Goal: Information Seeking & Learning: Learn about a topic

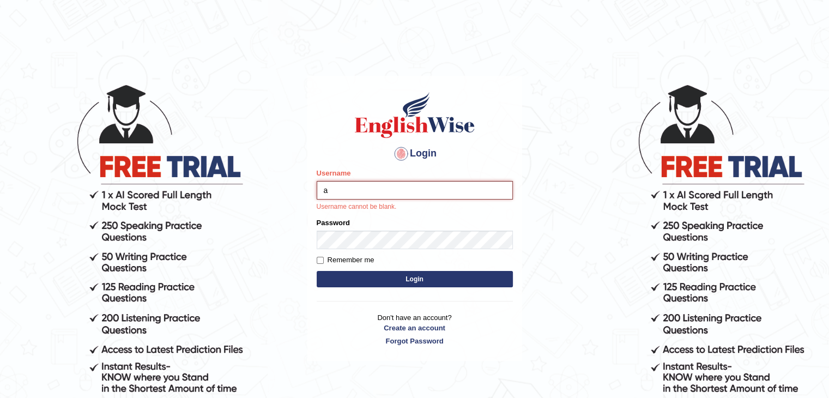
type input "ajnconcept"
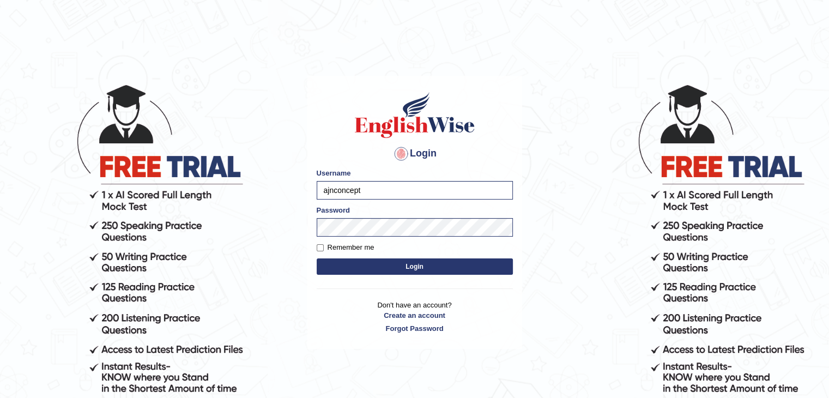
click at [391, 262] on button "Login" at bounding box center [415, 266] width 196 height 16
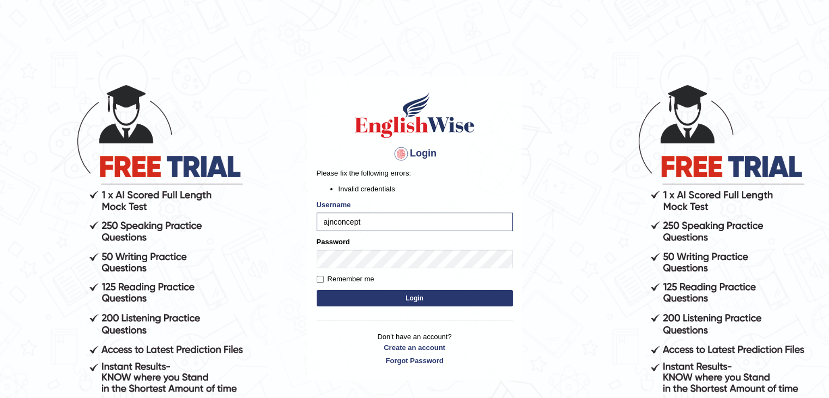
click at [420, 297] on button "Login" at bounding box center [415, 298] width 196 height 16
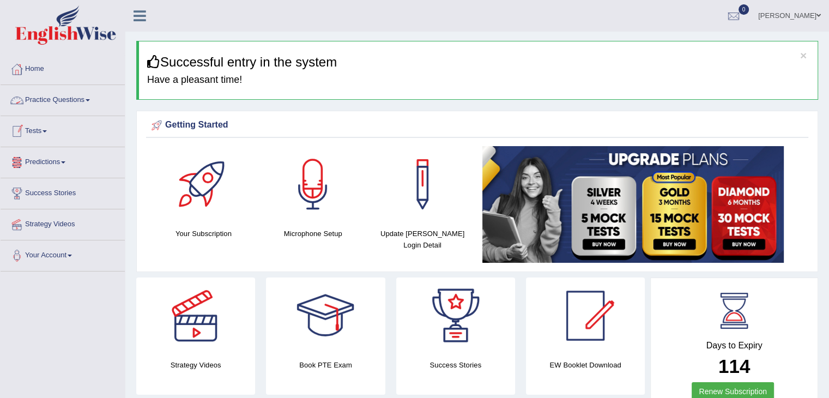
click at [90, 103] on link "Practice Questions" at bounding box center [63, 98] width 124 height 27
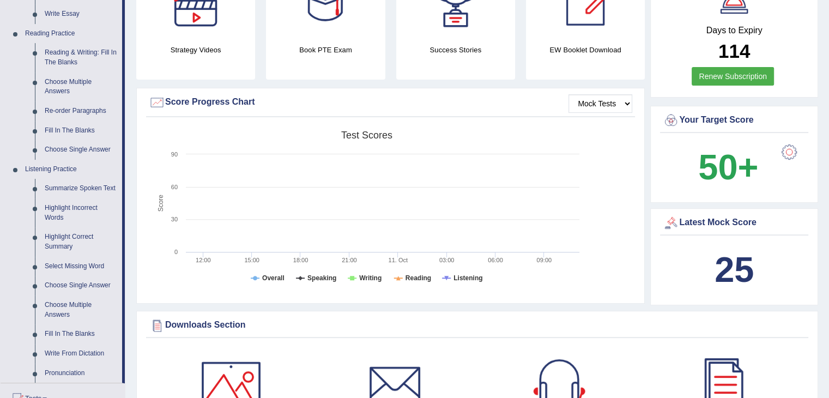
scroll to position [381, 0]
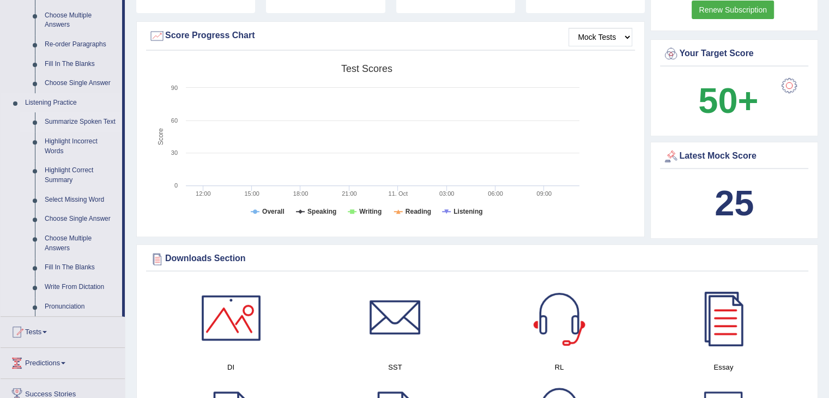
click at [82, 124] on link "Summarize Spoken Text" at bounding box center [81, 122] width 82 height 20
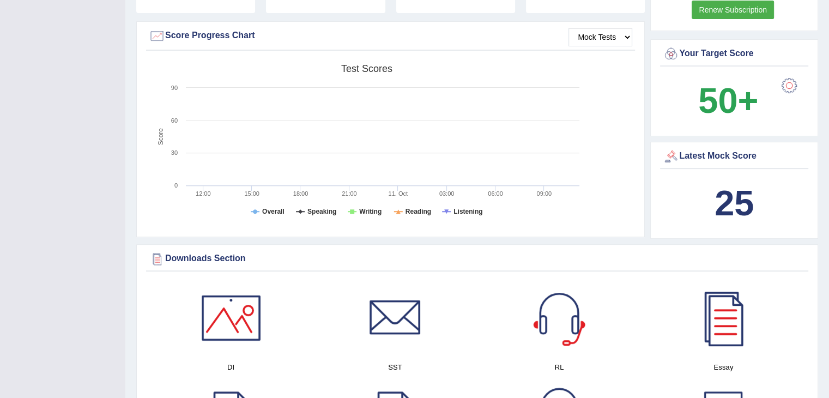
scroll to position [138, 0]
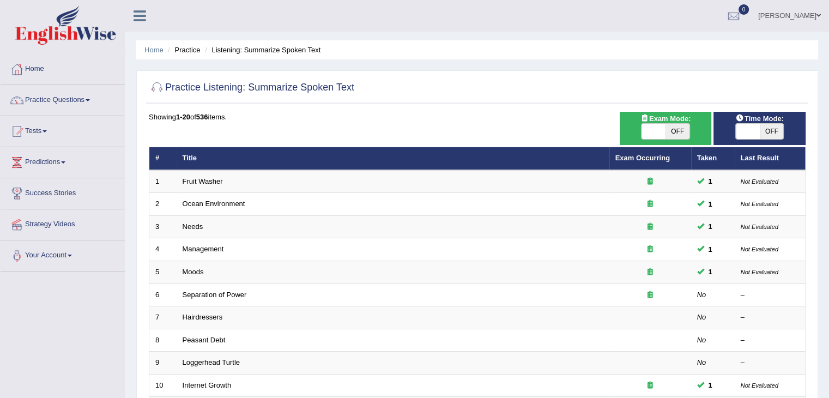
click at [89, 101] on link "Practice Questions" at bounding box center [63, 98] width 124 height 27
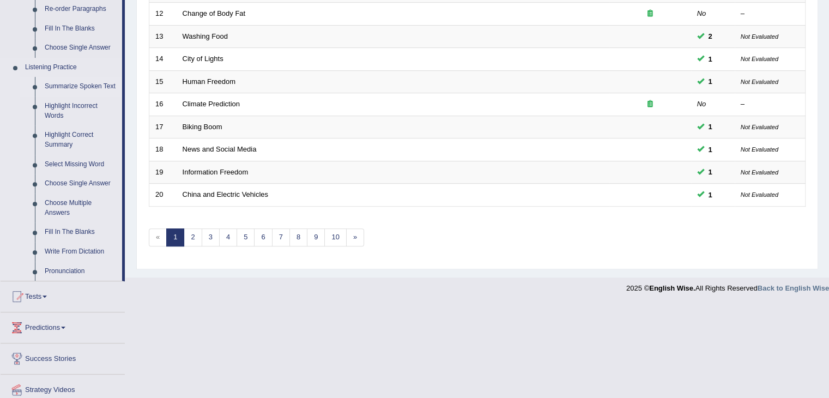
scroll to position [436, 0]
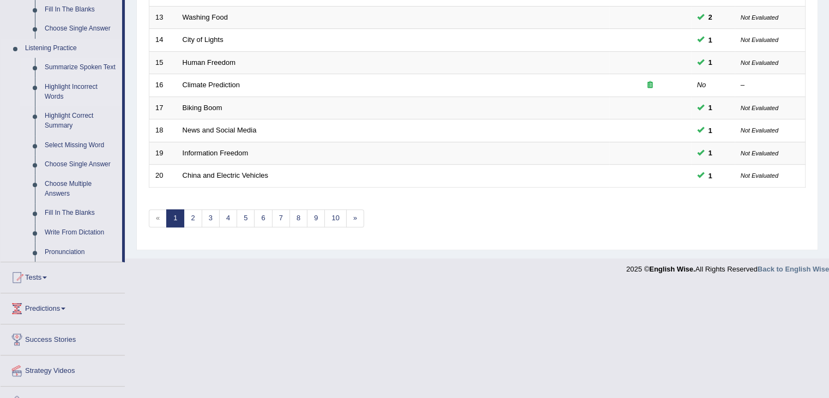
click at [81, 84] on link "Highlight Incorrect Words" at bounding box center [81, 91] width 82 height 29
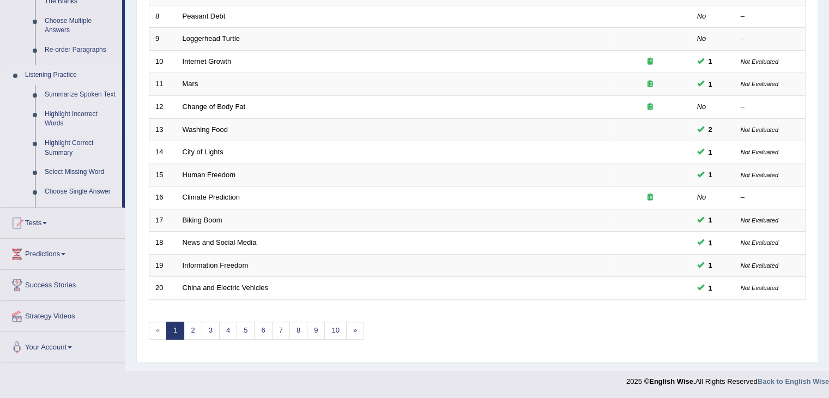
scroll to position [320, 0]
